Goal: Find specific page/section: Locate a particular part of the current website

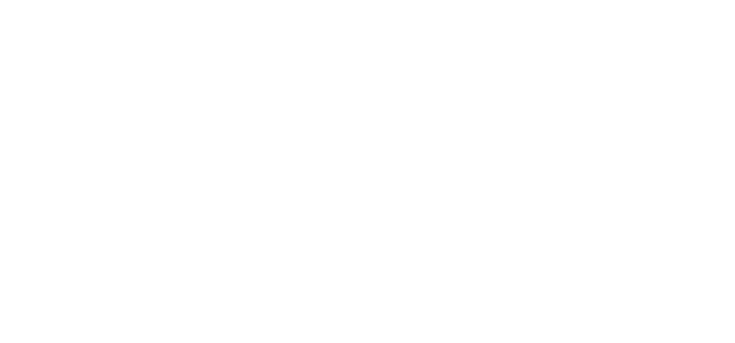
click at [202, 11] on div at bounding box center [367, 171] width 735 height 343
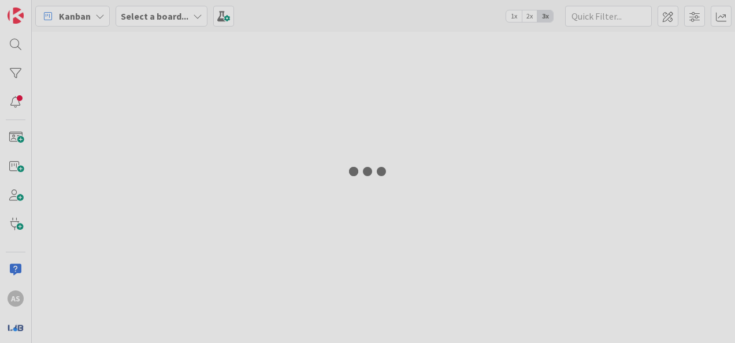
type input "3672"
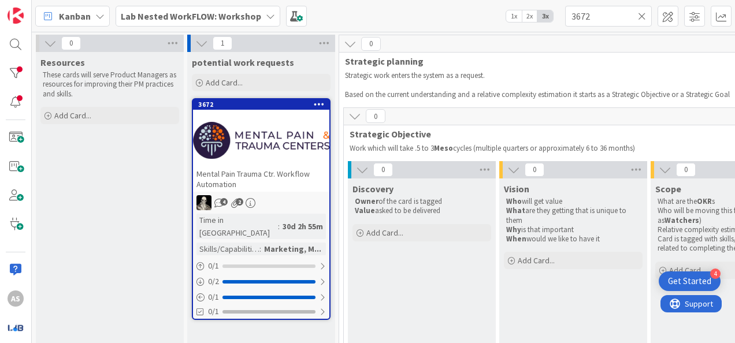
click at [644, 16] on icon at bounding box center [642, 16] width 8 height 10
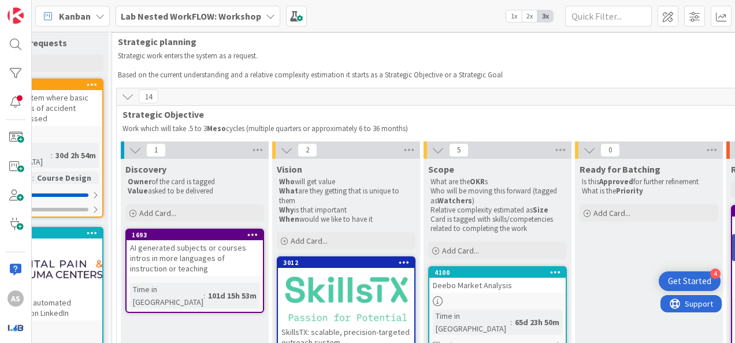
scroll to position [0, 227]
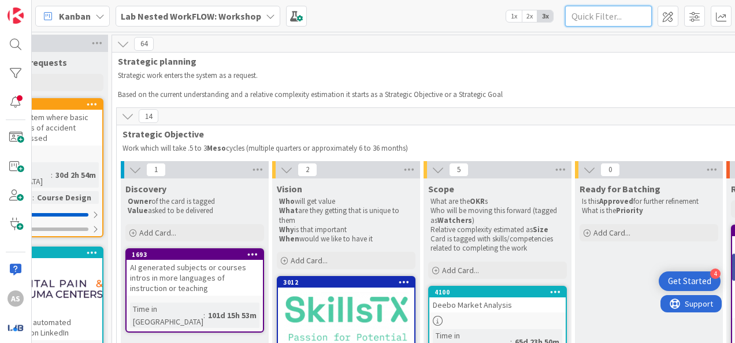
click at [592, 16] on input "text" at bounding box center [608, 16] width 87 height 21
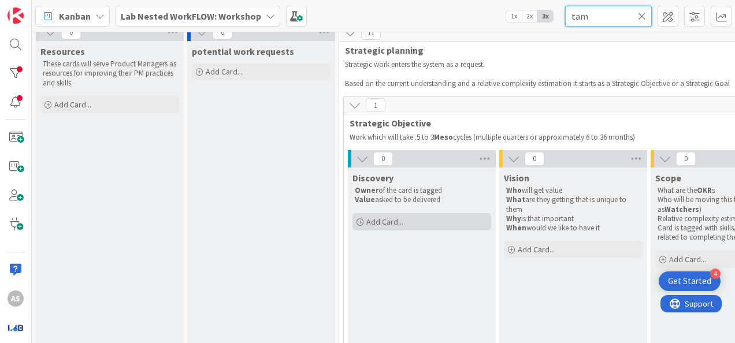
scroll to position [0, 0]
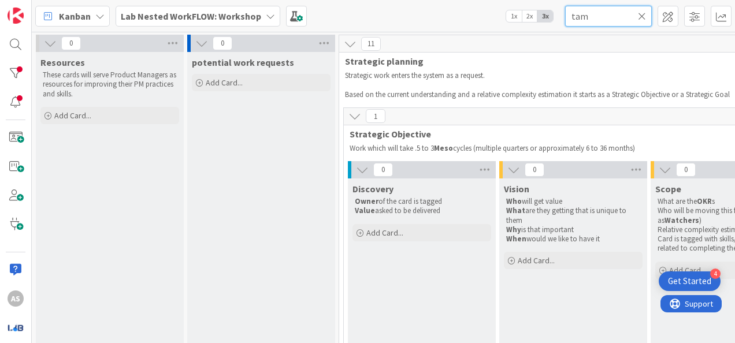
click at [603, 11] on input "tam" at bounding box center [608, 16] width 87 height 21
click at [603, 10] on input "tam" at bounding box center [608, 16] width 87 height 21
type input "3120"
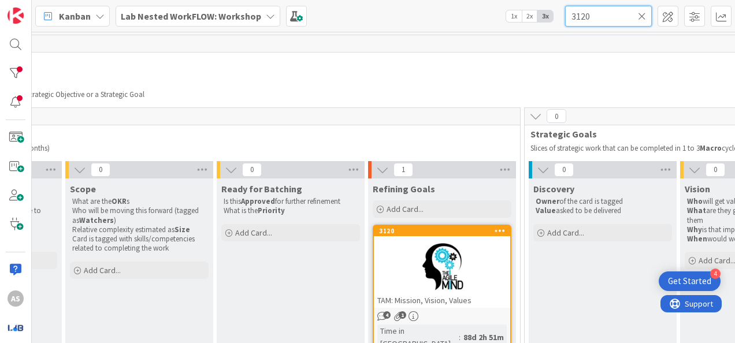
scroll to position [0, 623]
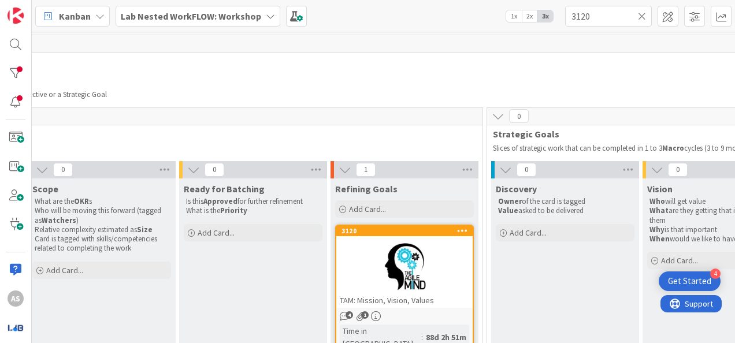
click at [406, 266] on div at bounding box center [404, 267] width 136 height 52
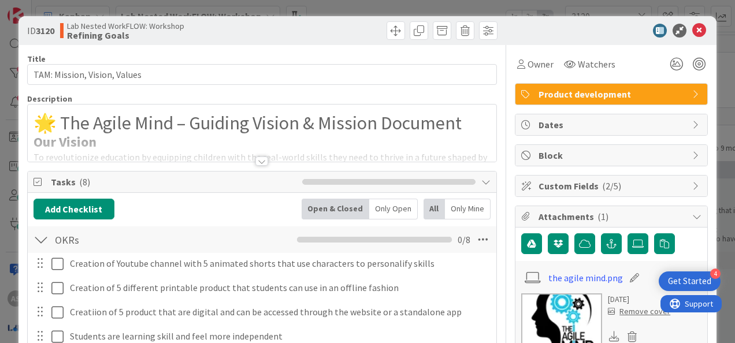
click at [256, 159] on div at bounding box center [261, 161] width 13 height 9
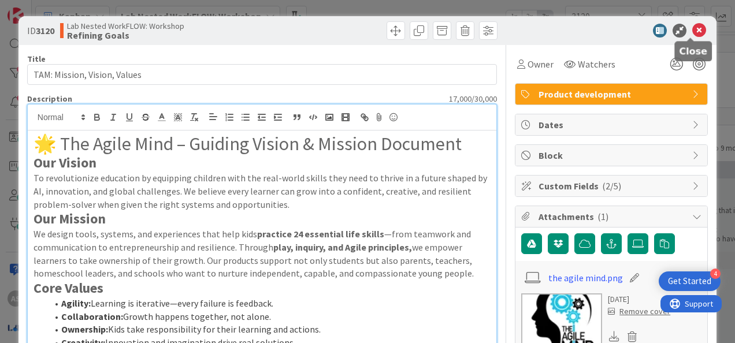
click at [692, 28] on icon at bounding box center [699, 31] width 14 height 14
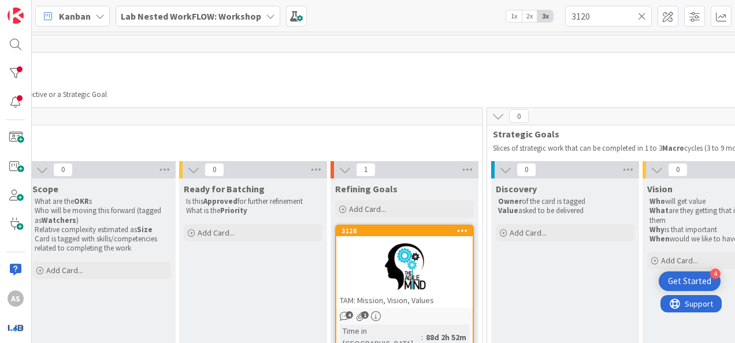
click at [218, 14] on b "Lab Nested WorkFLOW: Workshop" at bounding box center [191, 16] width 140 height 12
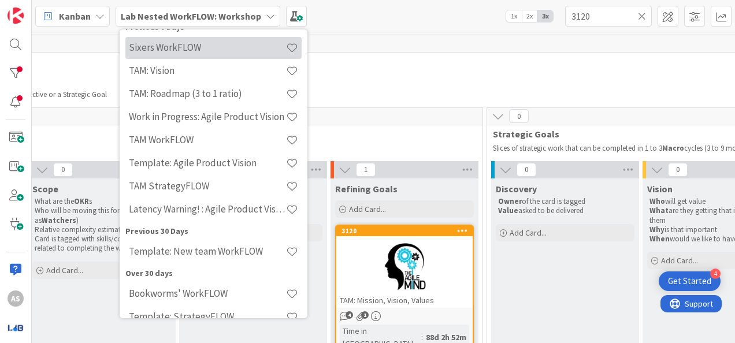
scroll to position [116, 0]
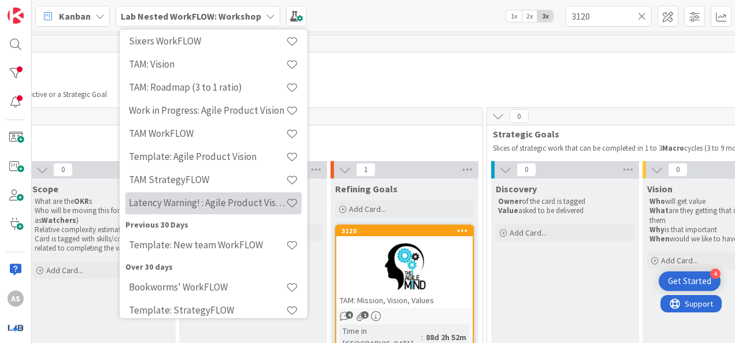
click at [232, 207] on h4 "Latency Warning! : Agile Product Vision" at bounding box center [207, 203] width 157 height 12
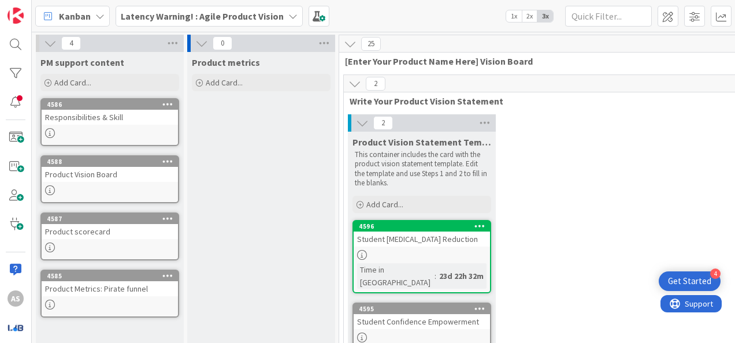
click at [259, 19] on b "Latency Warning! : Agile Product Vision" at bounding box center [202, 16] width 163 height 12
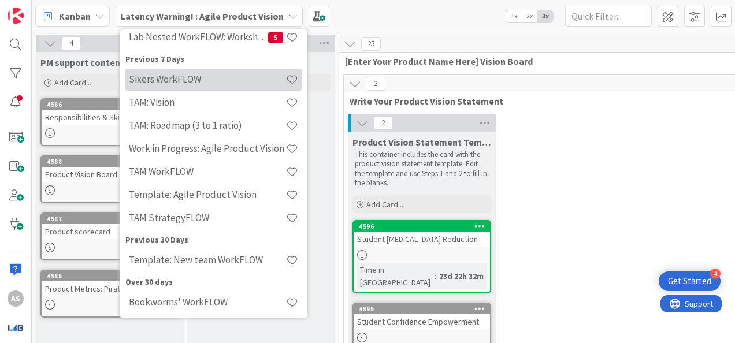
scroll to position [116, 0]
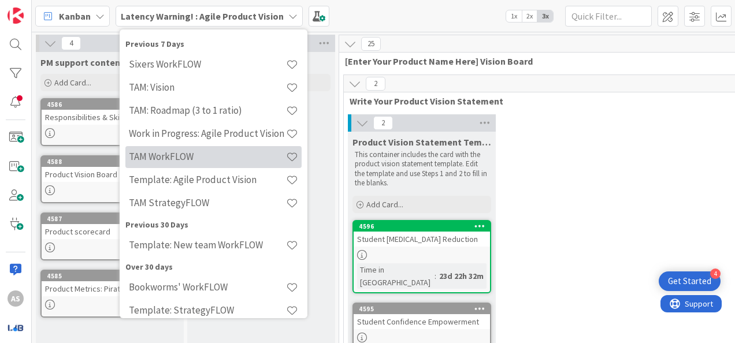
click at [221, 153] on h4 "TAM WorkFLOW" at bounding box center [207, 157] width 157 height 12
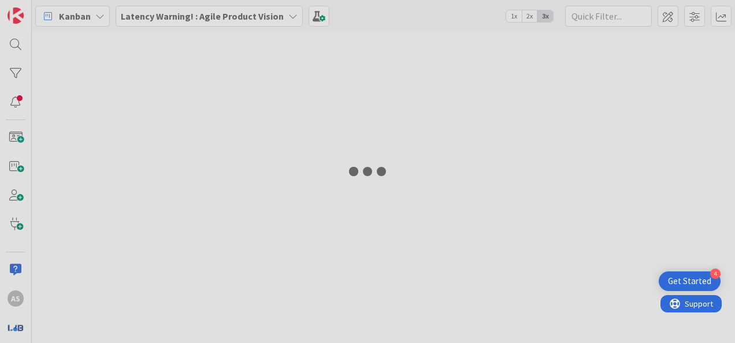
type input "4069"
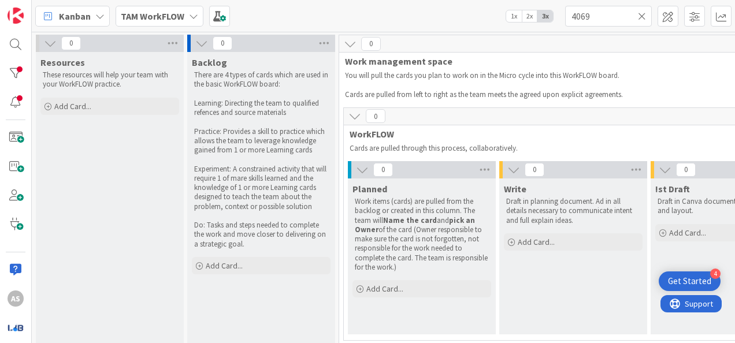
click at [177, 21] on b "TAM WorkFLOW" at bounding box center [153, 16] width 64 height 12
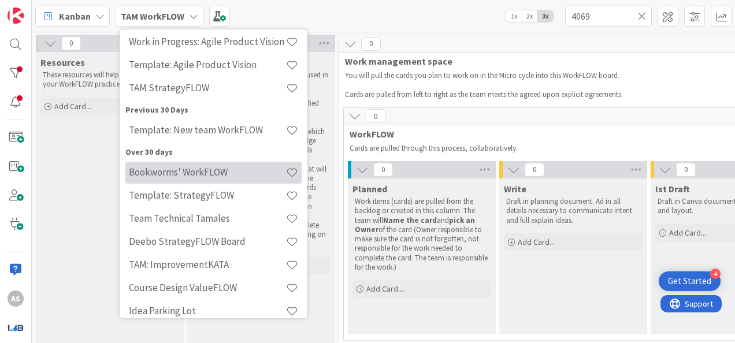
scroll to position [231, 0]
